Goal: Find specific page/section: Find specific page/section

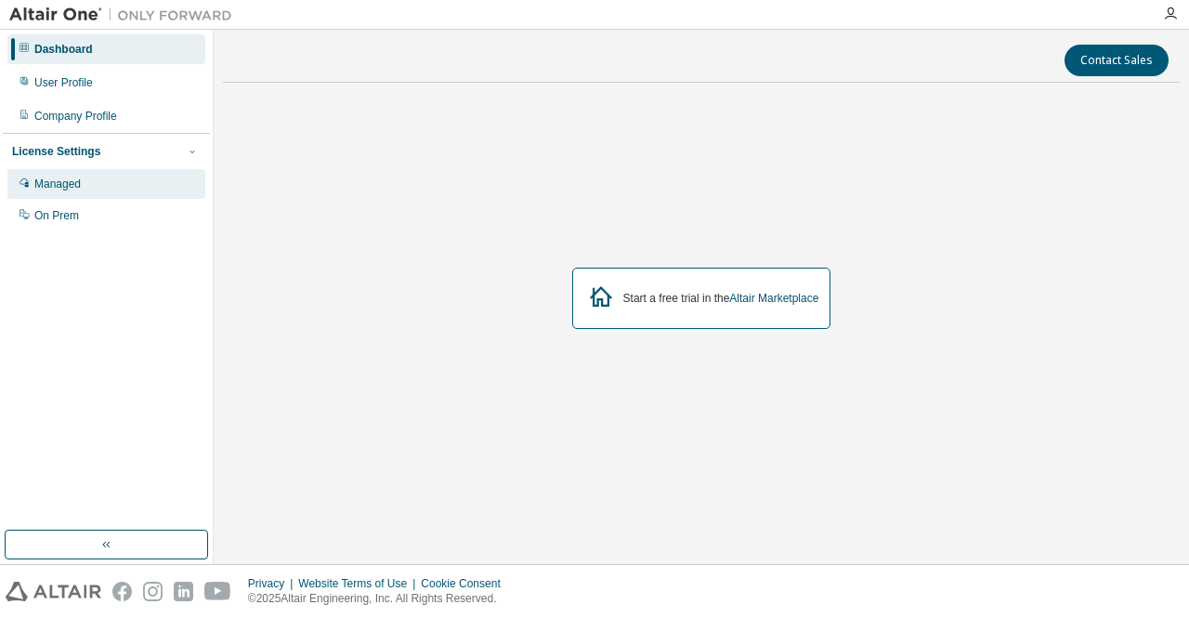
click at [60, 190] on div "Managed" at bounding box center [57, 184] width 46 height 15
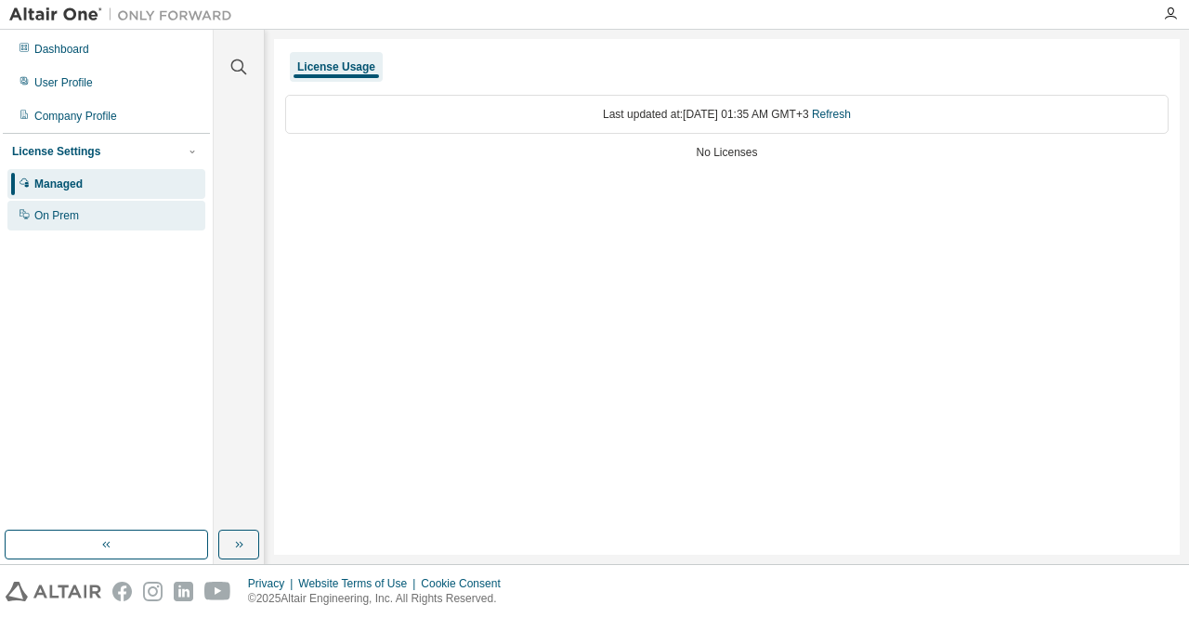
click at [58, 218] on div "On Prem" at bounding box center [56, 215] width 45 height 15
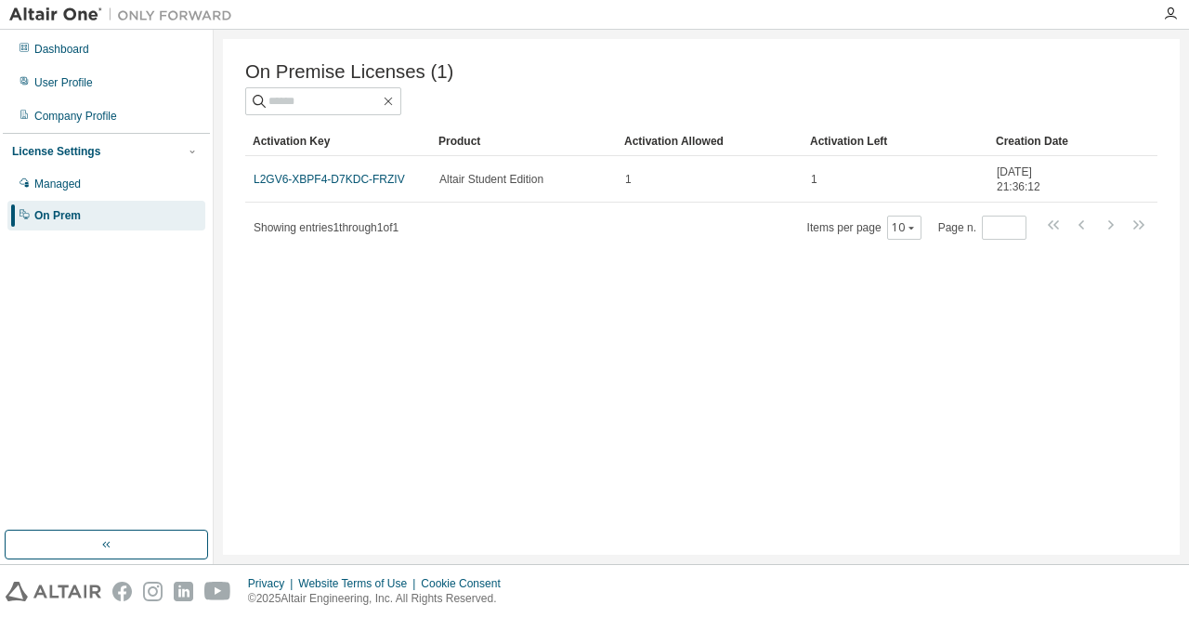
click at [769, 42] on div "On Premise Licenses (1) Clear Load Save Save As Field Operator Value Select fil…" at bounding box center [701, 297] width 957 height 516
